Goal: Task Accomplishment & Management: Manage account settings

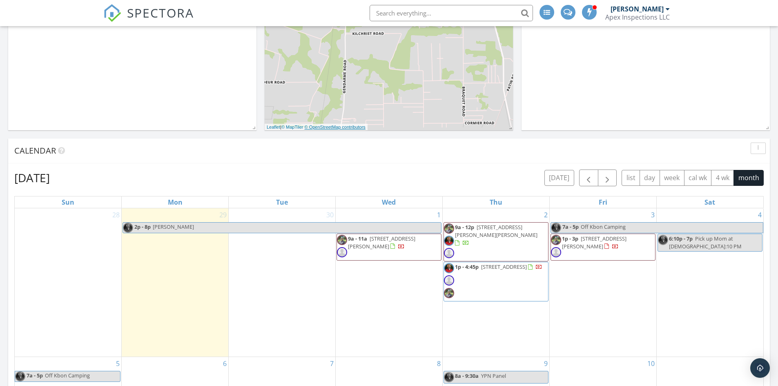
scroll to position [328, 0]
click at [586, 181] on span "button" at bounding box center [589, 178] width 10 height 10
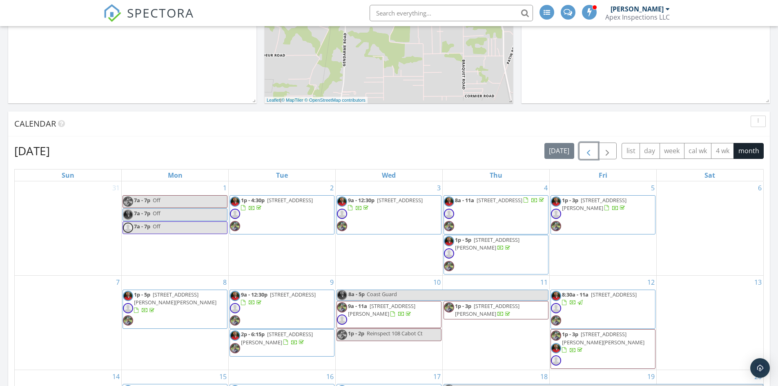
scroll to position [369, 0]
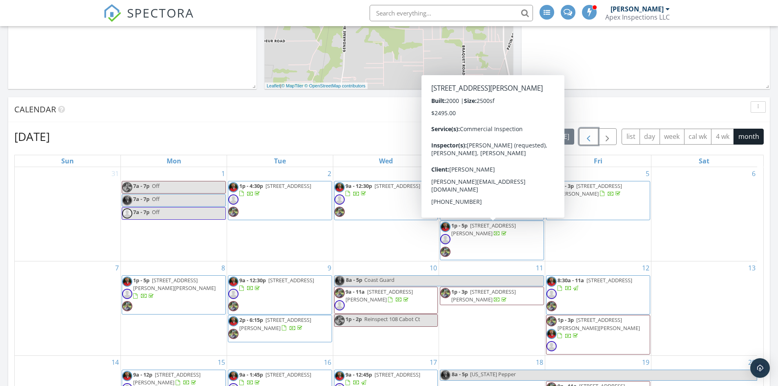
click at [511, 234] on span "[STREET_ADDRESS][PERSON_NAME]" at bounding box center [483, 229] width 65 height 15
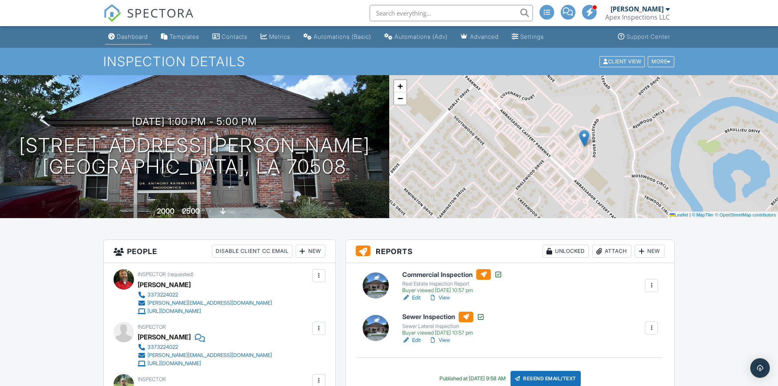
click at [125, 38] on div "Dashboard" at bounding box center [132, 36] width 31 height 7
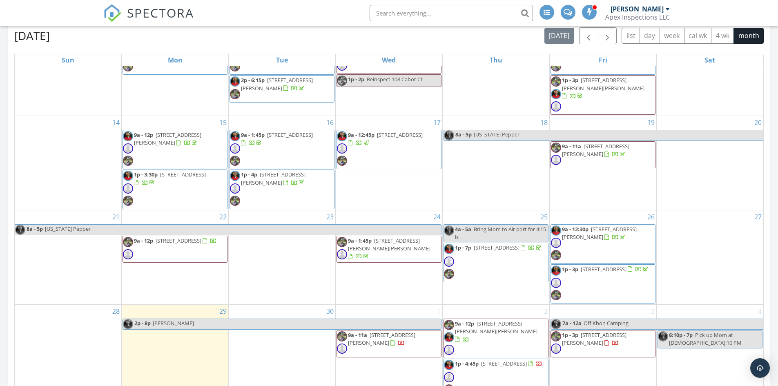
scroll to position [152, 0]
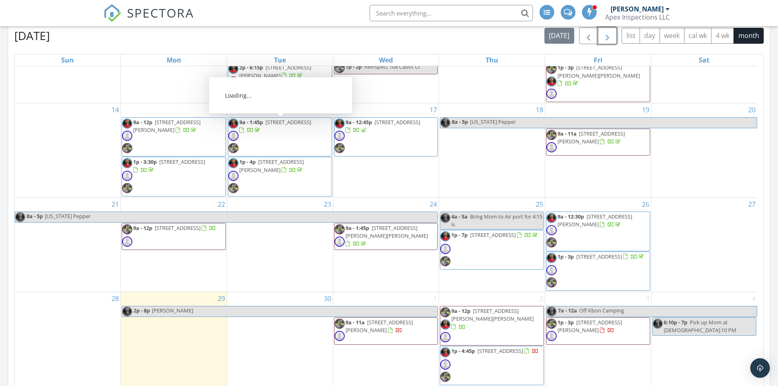
click at [610, 37] on span "button" at bounding box center [608, 36] width 10 height 10
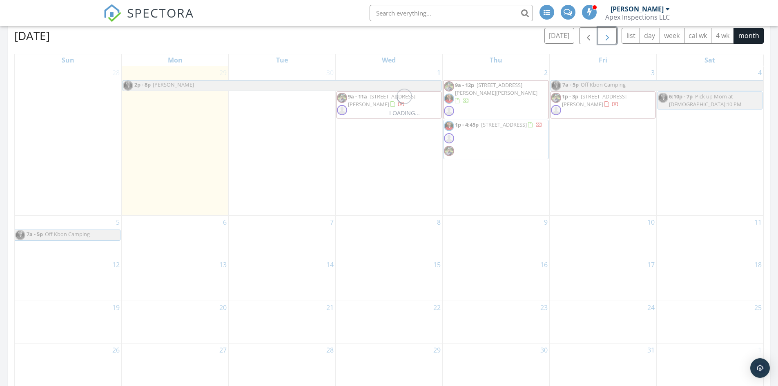
scroll to position [0, 0]
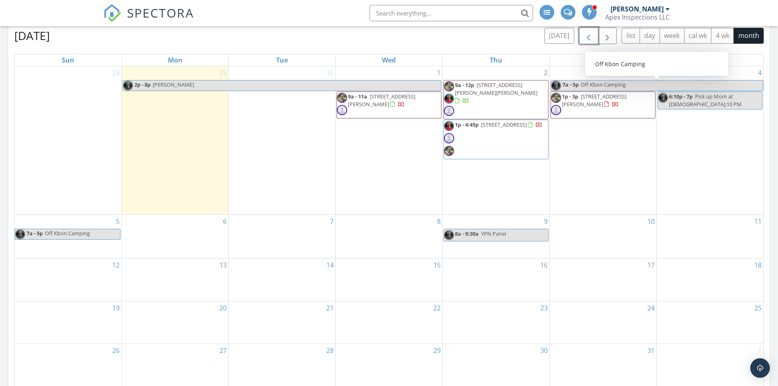
click at [584, 39] on span "button" at bounding box center [589, 36] width 10 height 10
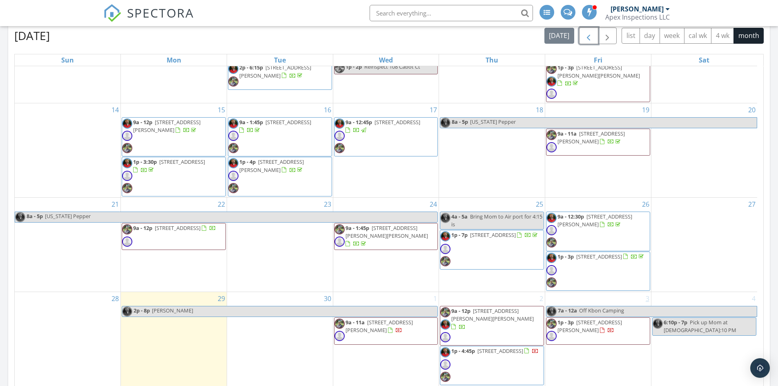
scroll to position [633, 0]
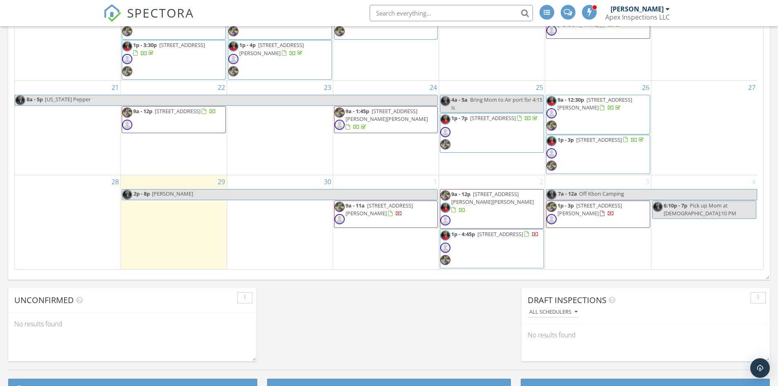
scroll to position [469, 0]
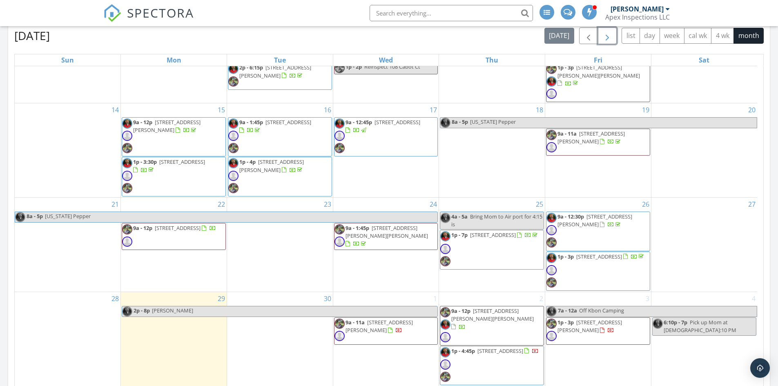
click at [606, 42] on button "button" at bounding box center [607, 35] width 19 height 17
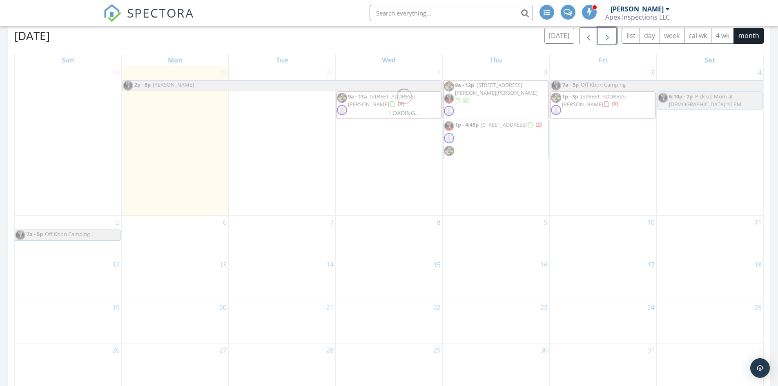
scroll to position [0, 0]
